Goal: Transaction & Acquisition: Obtain resource

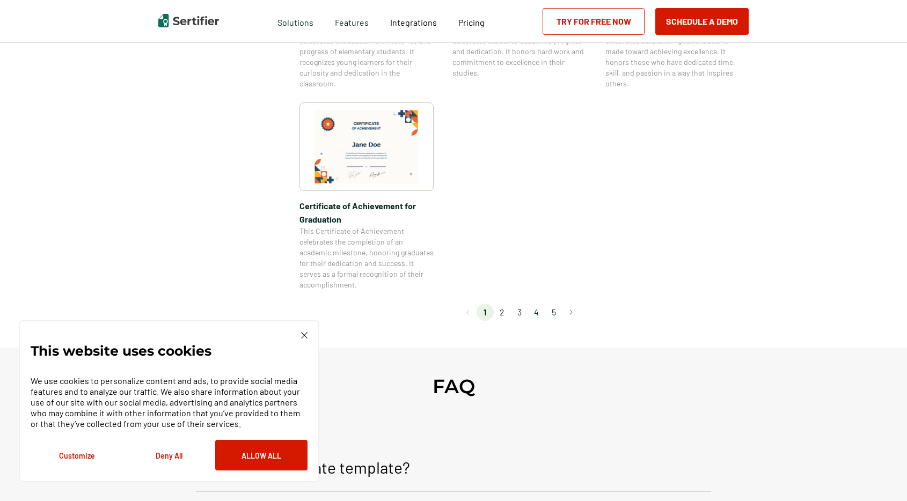
scroll to position [927, 0]
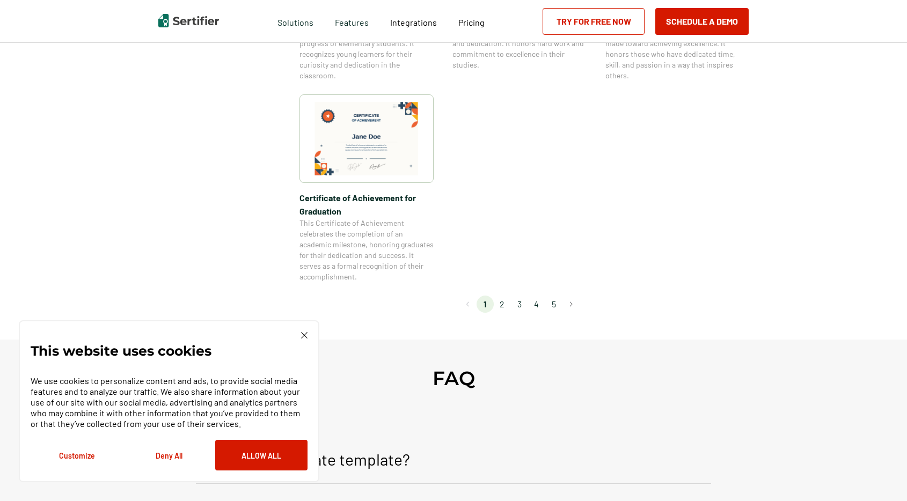
click at [503, 304] on li "2" at bounding box center [502, 304] width 17 height 17
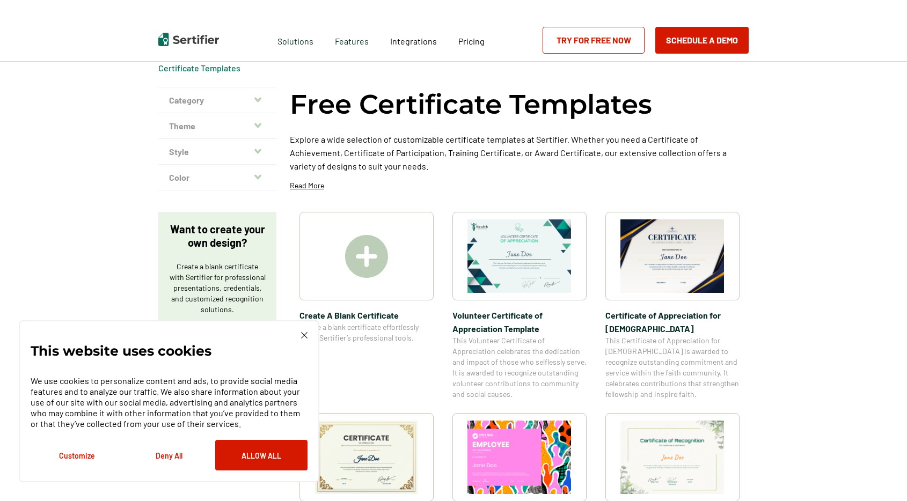
scroll to position [0, 0]
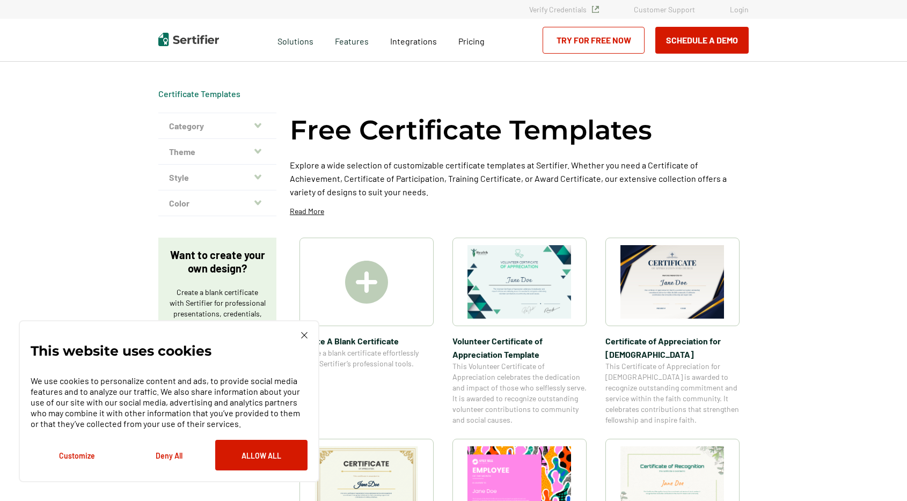
click at [668, 278] on img at bounding box center [672, 282] width 104 height 74
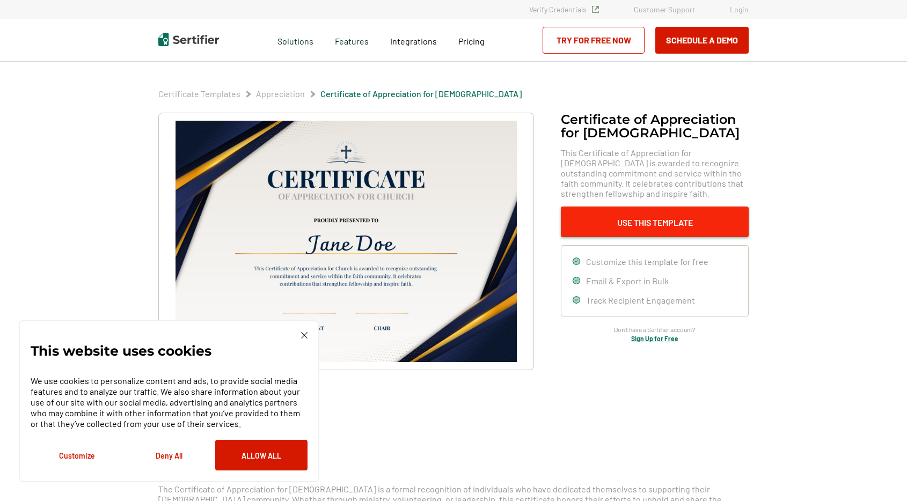
click at [648, 215] on button "Use This Template" at bounding box center [655, 222] width 188 height 31
click at [415, 194] on img at bounding box center [345, 241] width 341 height 241
click at [303, 335] on img at bounding box center [304, 335] width 6 height 6
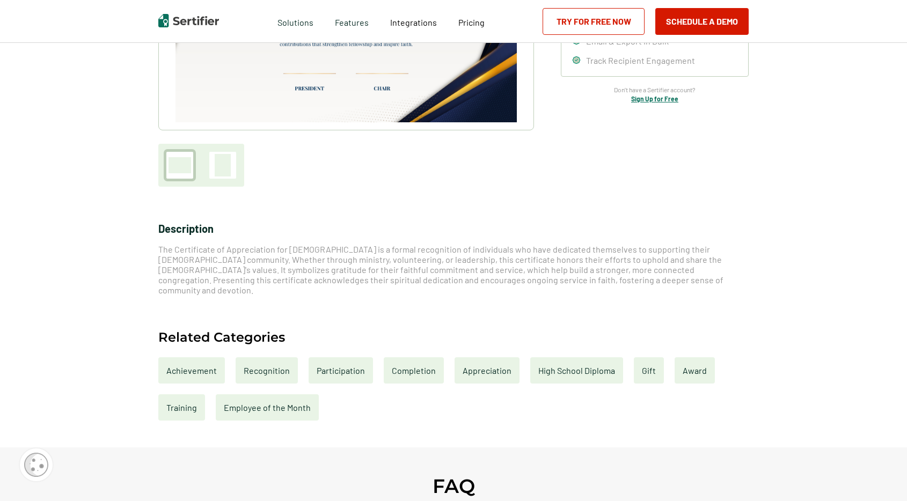
scroll to position [254, 0]
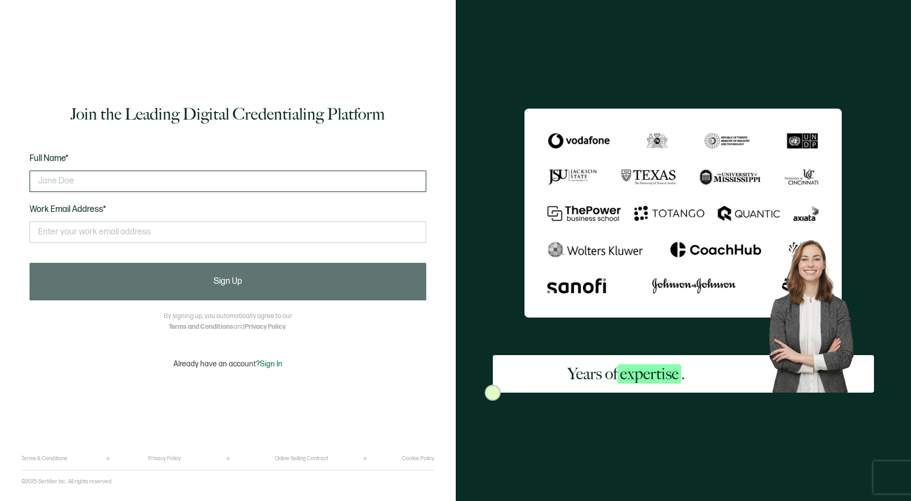
click at [189, 185] on input "text" at bounding box center [228, 181] width 397 height 21
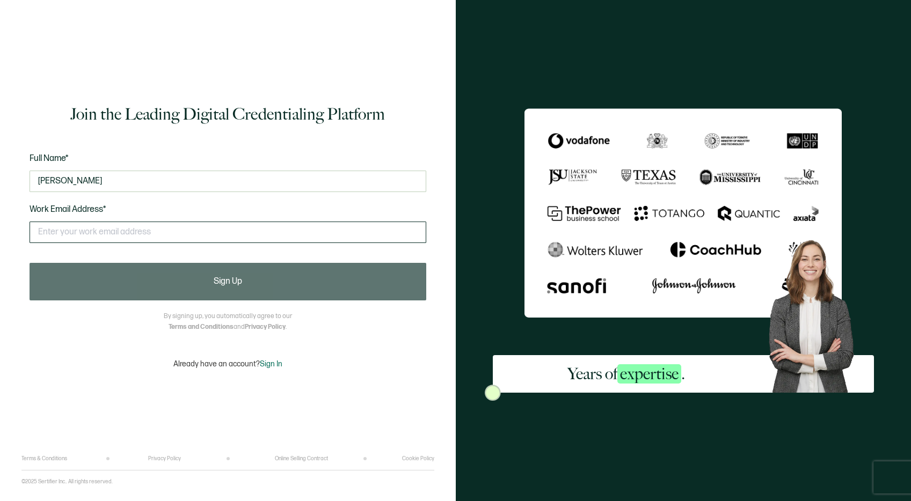
type input "Demetrius McClain"
click at [162, 231] on input "text" at bounding box center [228, 232] width 397 height 21
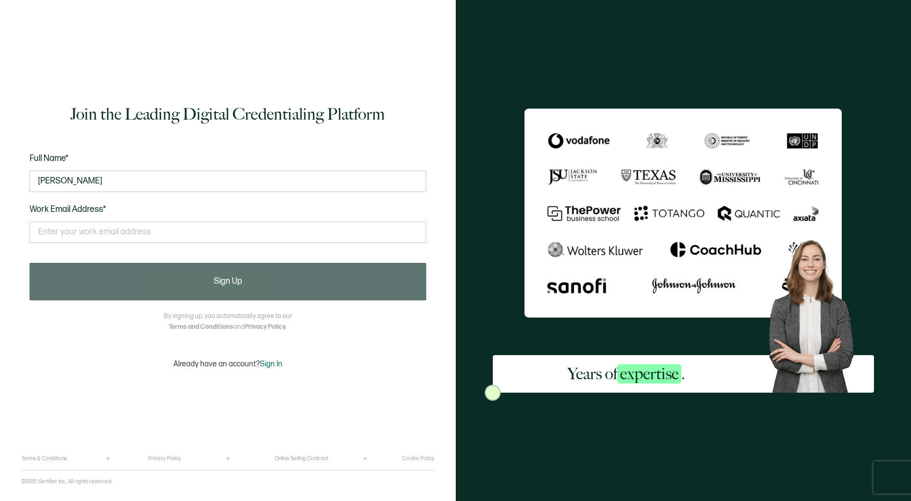
type input "Demetriusmcclain@yahoo.com"
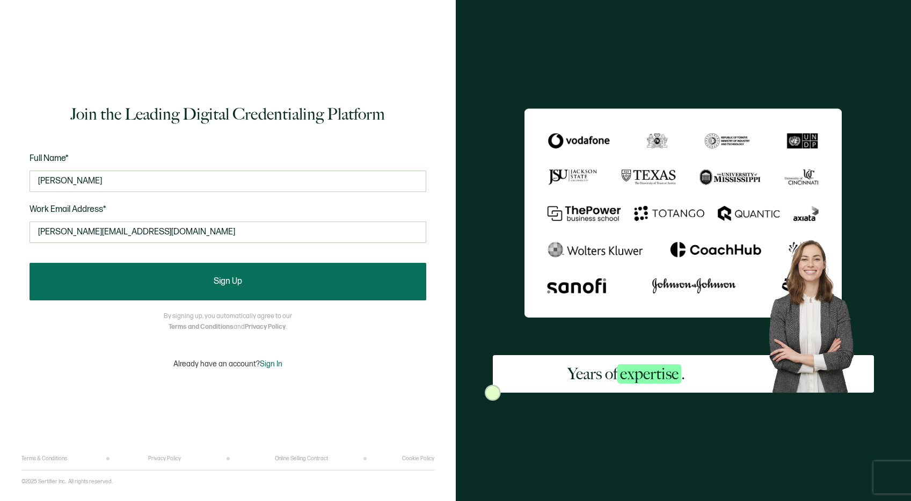
click at [245, 288] on button "Sign Up" at bounding box center [228, 282] width 397 height 38
